Goal: Complete application form

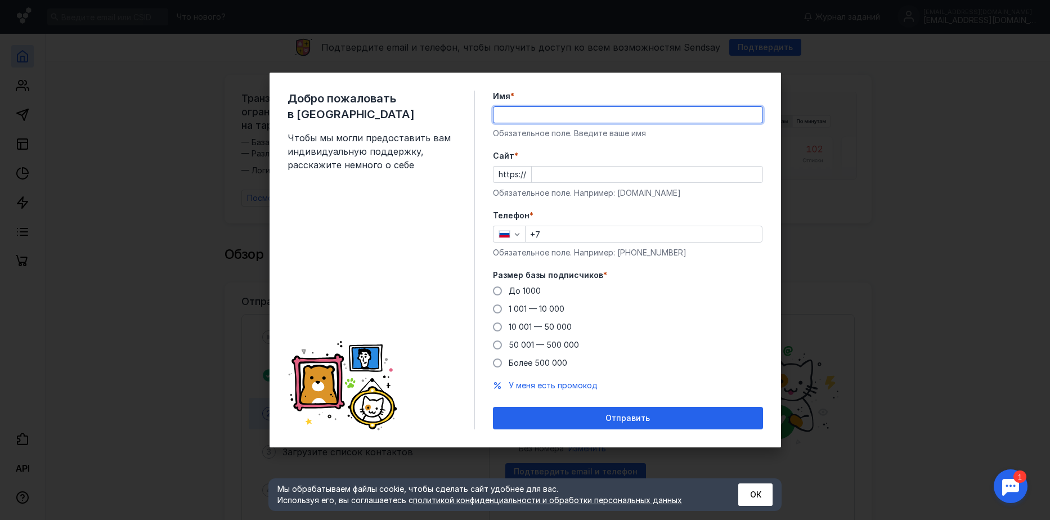
click at [560, 174] on input "Cайт *" at bounding box center [647, 175] width 231 height 16
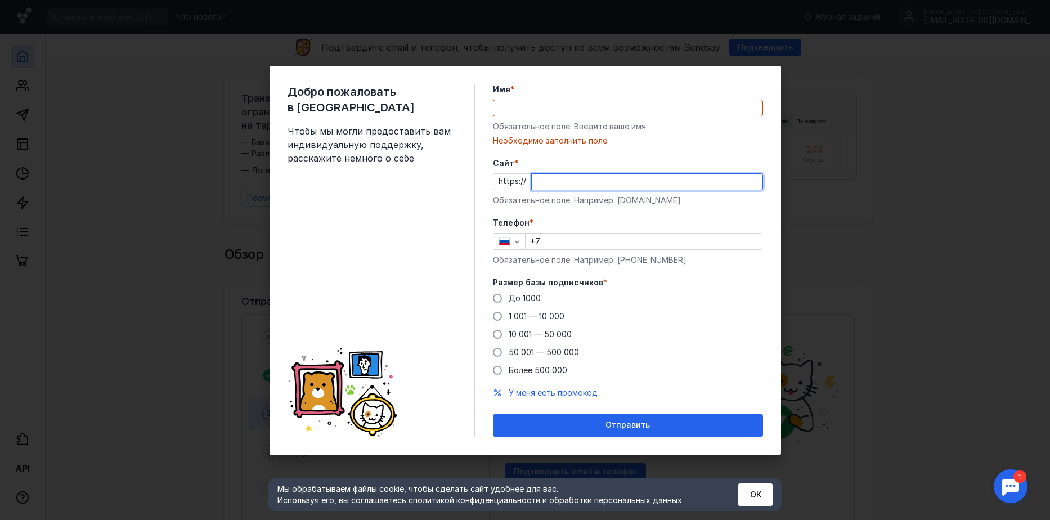
paste input "[EMAIL_ADDRESS][DOMAIN_NAME]"
drag, startPoint x: 557, startPoint y: 181, endPoint x: 513, endPoint y: 181, distance: 43.9
click at [512, 182] on div "https:// [EMAIL_ADDRESS][DOMAIN_NAME]" at bounding box center [628, 181] width 270 height 17
type input "[DOMAIN_NAME]"
click at [558, 104] on input "Имя *" at bounding box center [628, 108] width 269 height 16
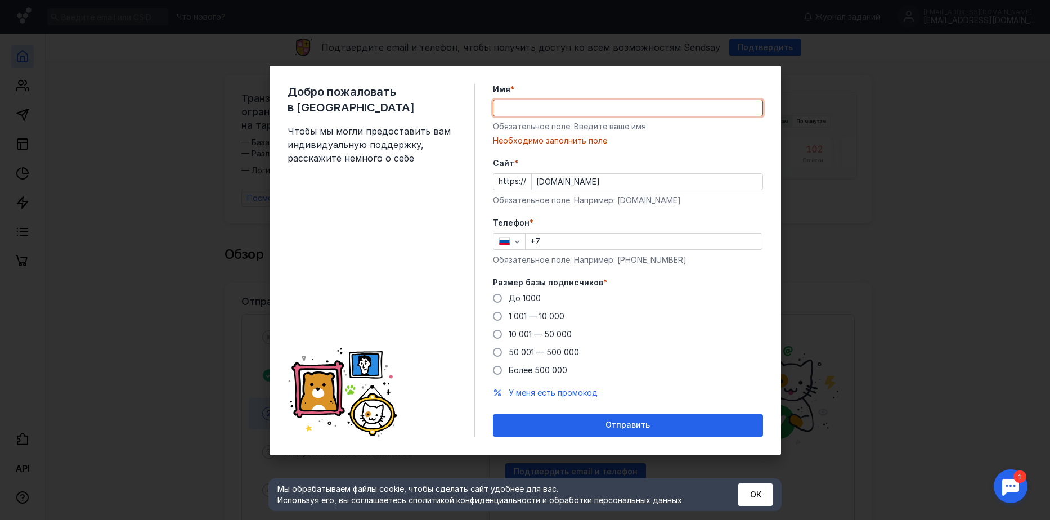
type input "V"
paste input "[EMAIL_ADDRESS][DOMAIN_NAME]"
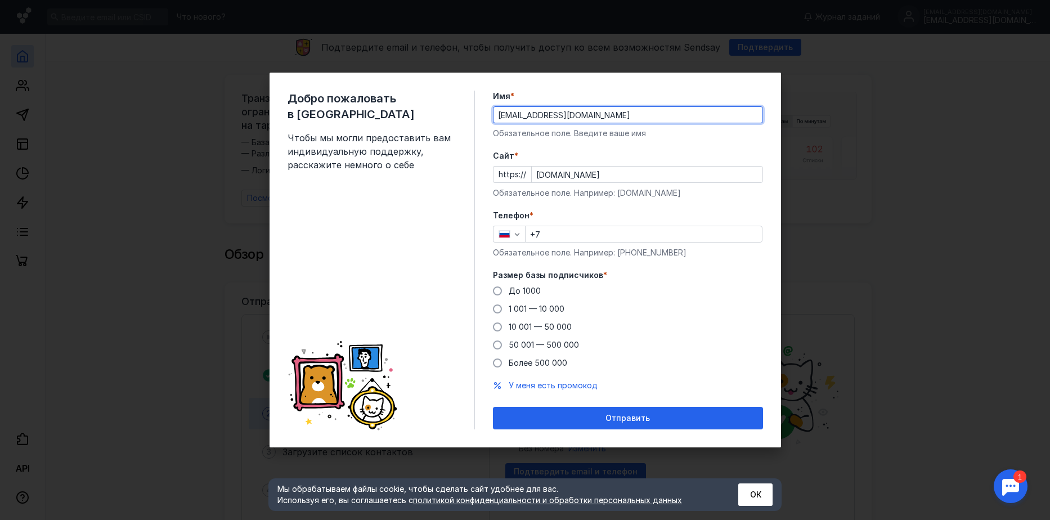
drag, startPoint x: 519, startPoint y: 117, endPoint x: 484, endPoint y: 102, distance: 37.8
click at [487, 110] on div "Добро пожаловать в Sendsay Чтобы мы могли предоставить вам индивидуальную подде…" at bounding box center [526, 260] width 512 height 375
type input "m"
type input "[PERSON_NAME]"
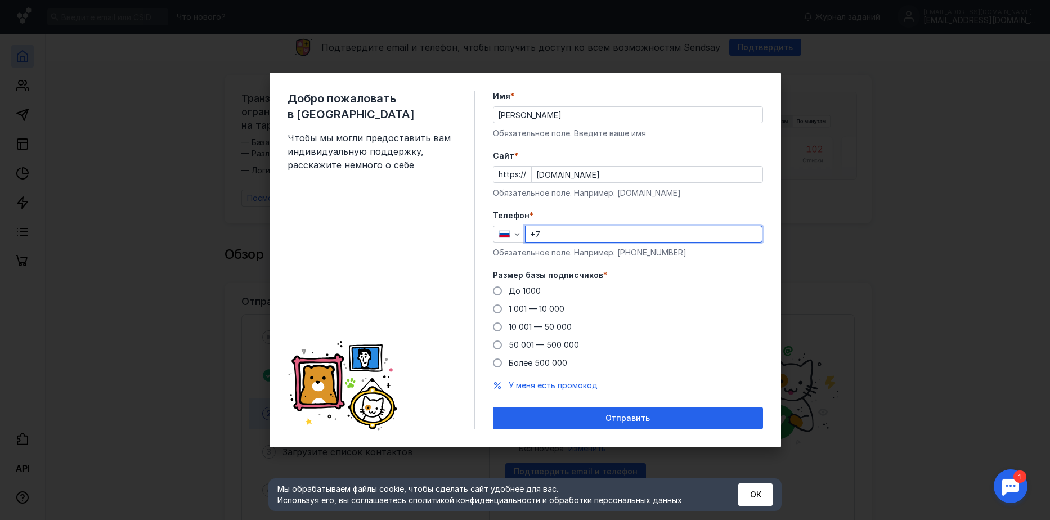
drag, startPoint x: 574, startPoint y: 233, endPoint x: 611, endPoint y: 234, distance: 36.6
click at [580, 234] on input "+7" at bounding box center [644, 234] width 236 height 16
type input "[PHONE_NUMBER]"
click at [497, 288] on span at bounding box center [497, 290] width 9 height 9
click at [0, 0] on input "До 1000" at bounding box center [0, 0] width 0 height 0
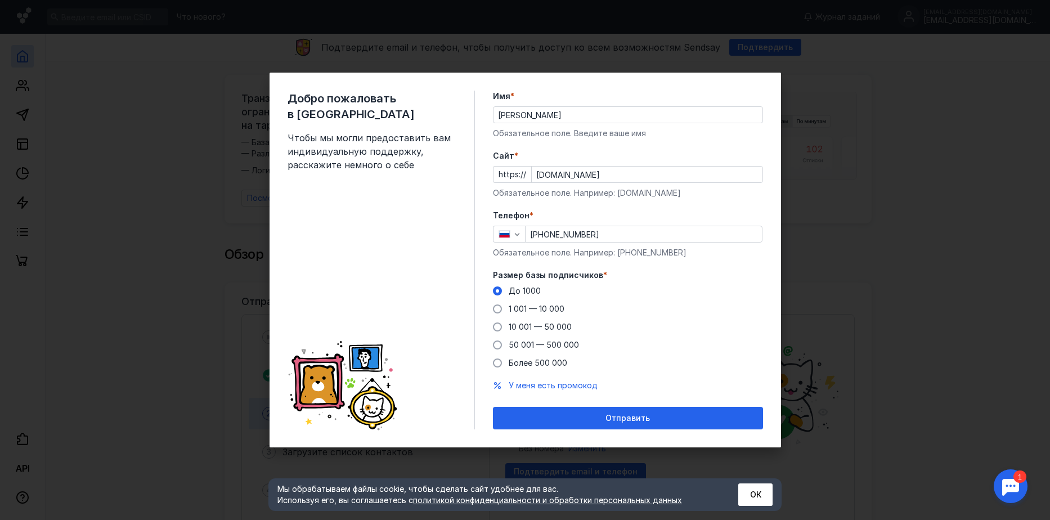
click at [643, 414] on span "Отправить" at bounding box center [627, 419] width 44 height 10
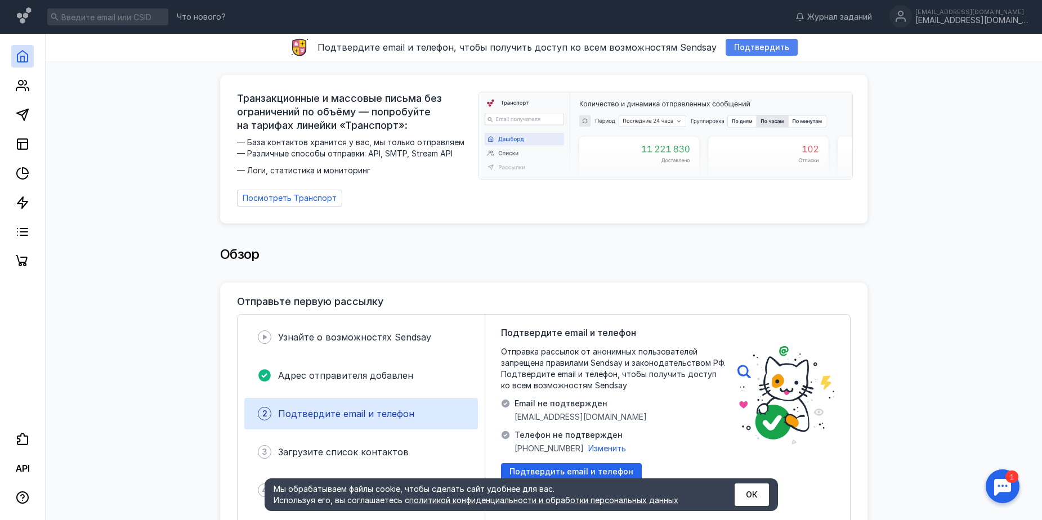
click at [753, 48] on span "Подтвердить" at bounding box center [761, 48] width 55 height 10
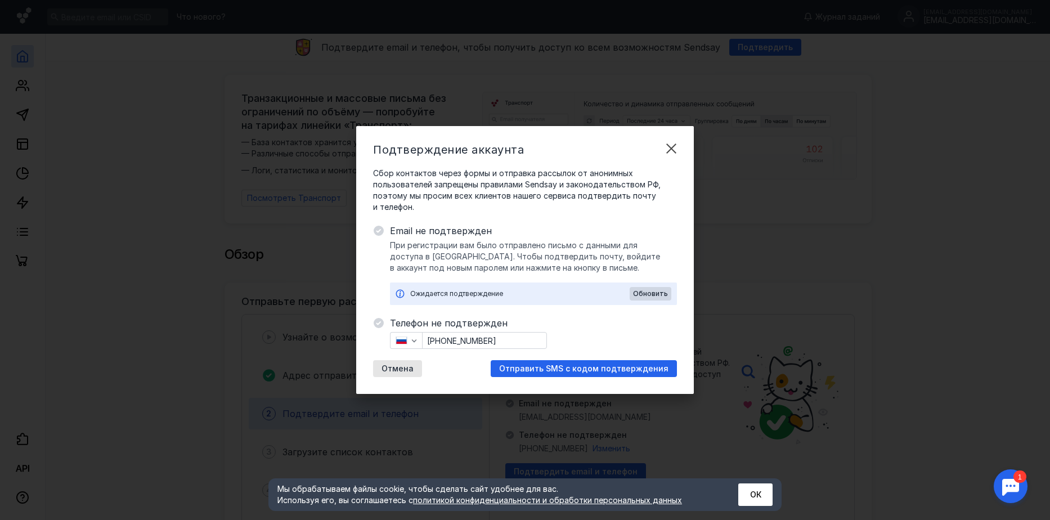
click at [584, 364] on span "Отправить SMS с кодом подтверждения" at bounding box center [583, 369] width 169 height 10
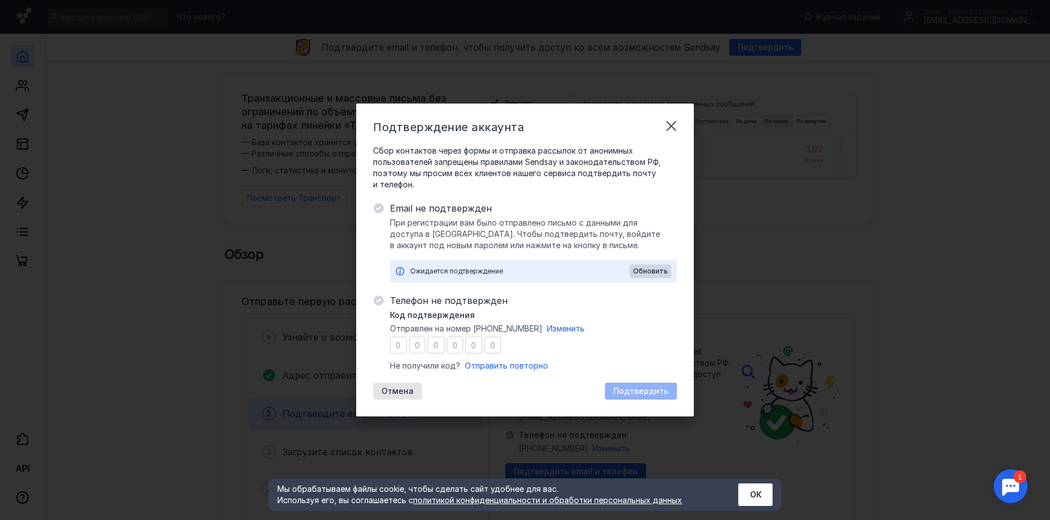
click at [403, 347] on input "number" at bounding box center [398, 345] width 17 height 17
type input "7"
type input "9"
type input "8"
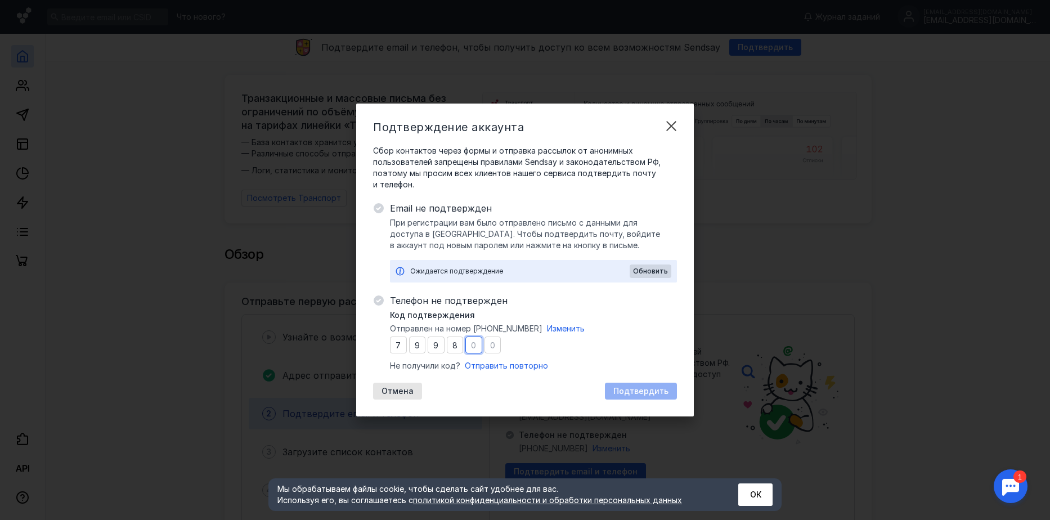
type input "9"
type input "2"
click at [636, 397] on div "Подтвердить" at bounding box center [641, 391] width 72 height 17
